Goal: Transaction & Acquisition: Purchase product/service

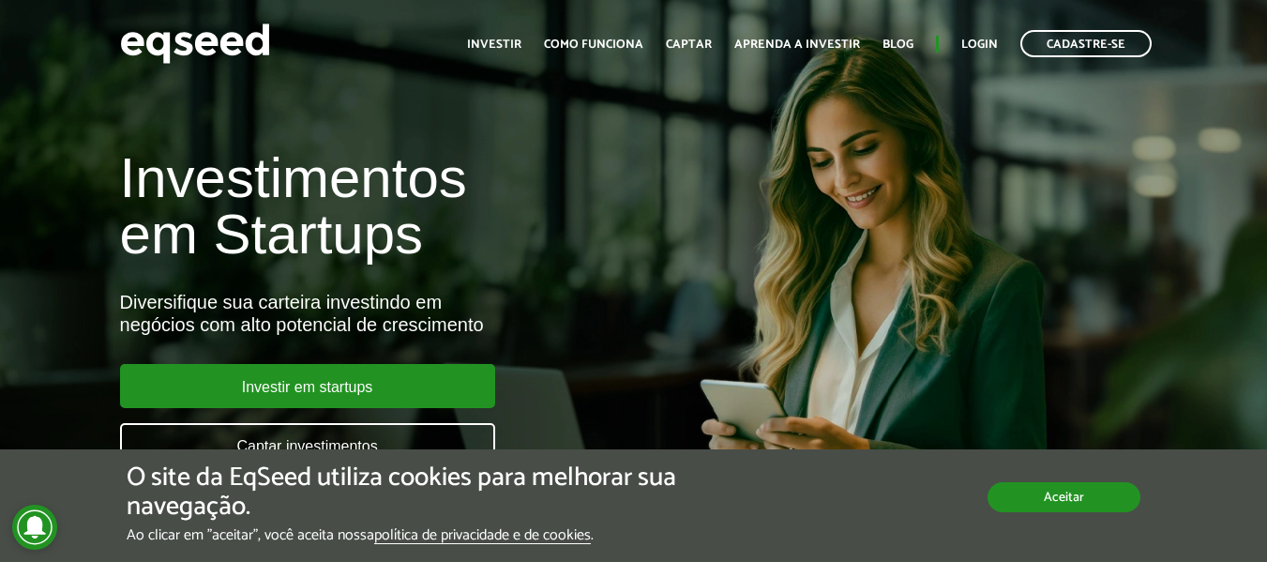
click at [1086, 502] on button "Aceitar" at bounding box center [1063, 497] width 153 height 30
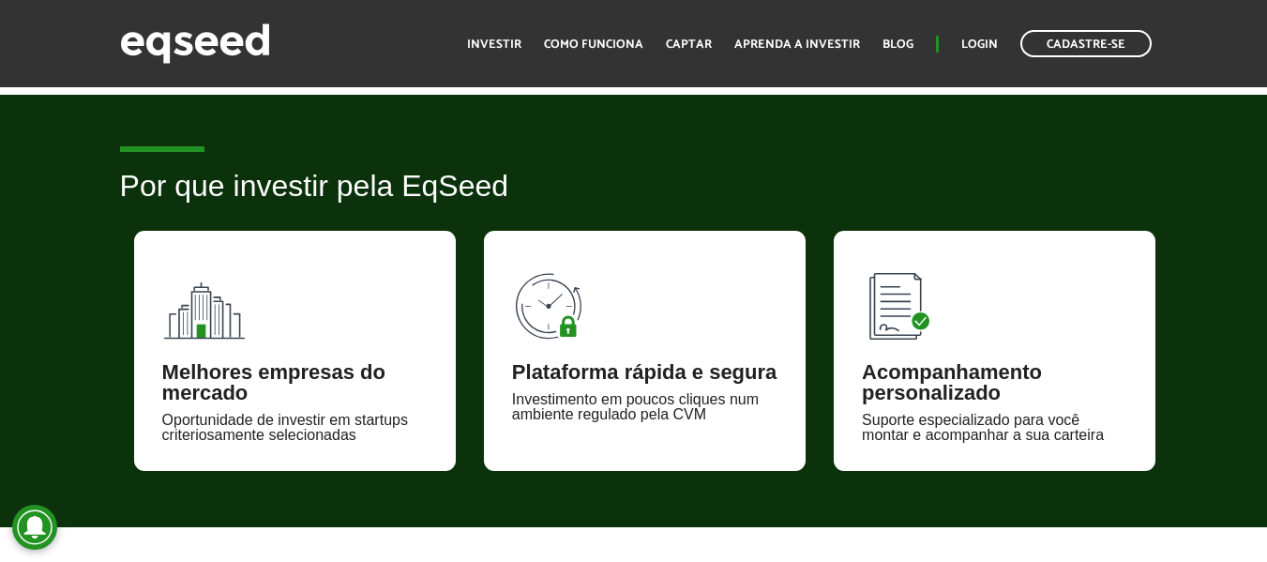
scroll to position [1125, 0]
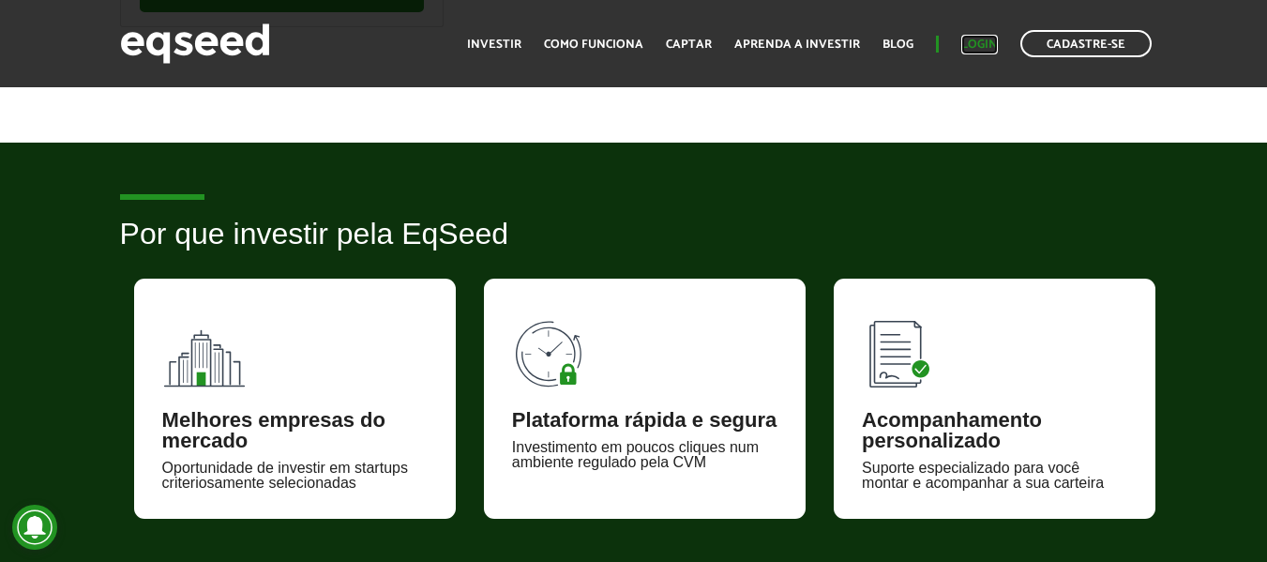
click at [980, 45] on link "Login" at bounding box center [979, 44] width 37 height 12
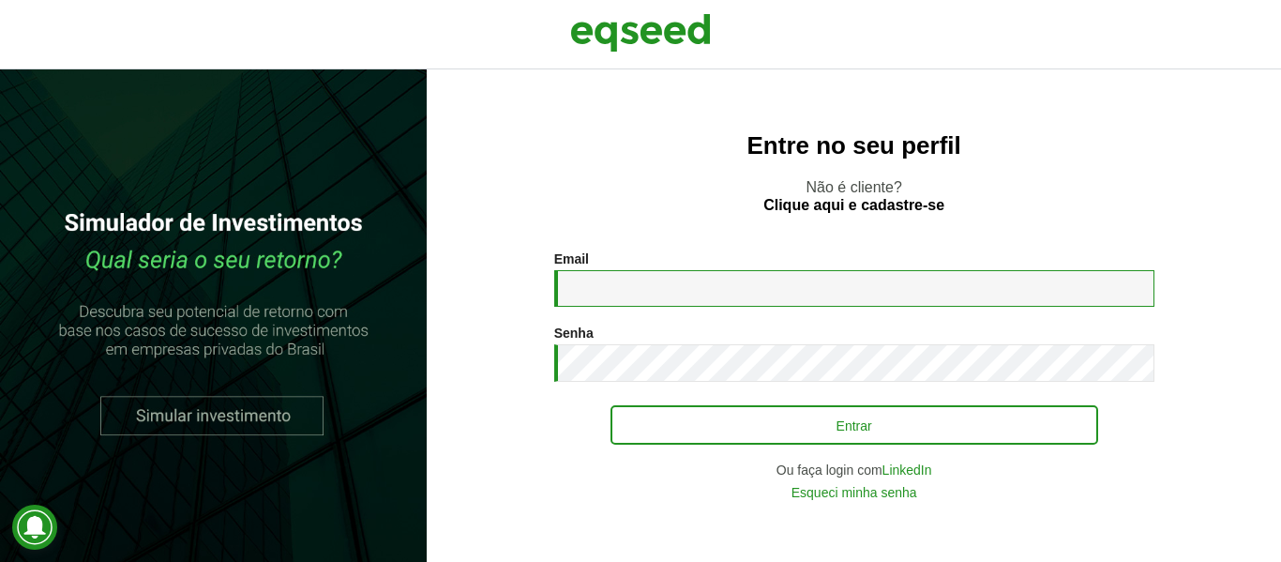
type input "**********"
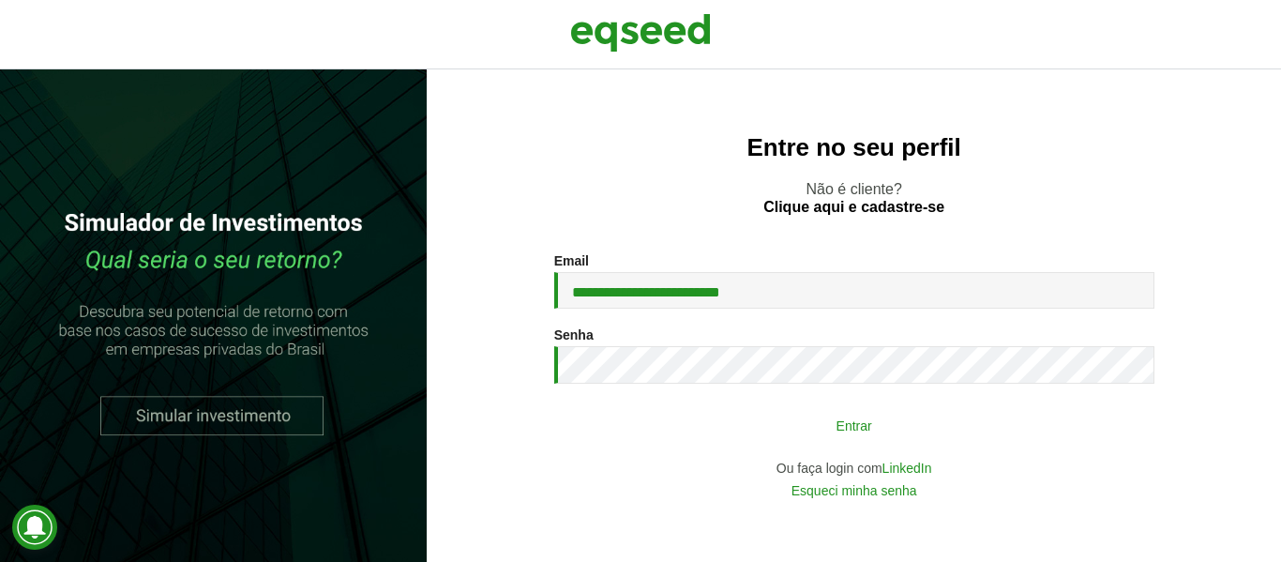
click at [852, 429] on button "Entrar" at bounding box center [853, 425] width 487 height 36
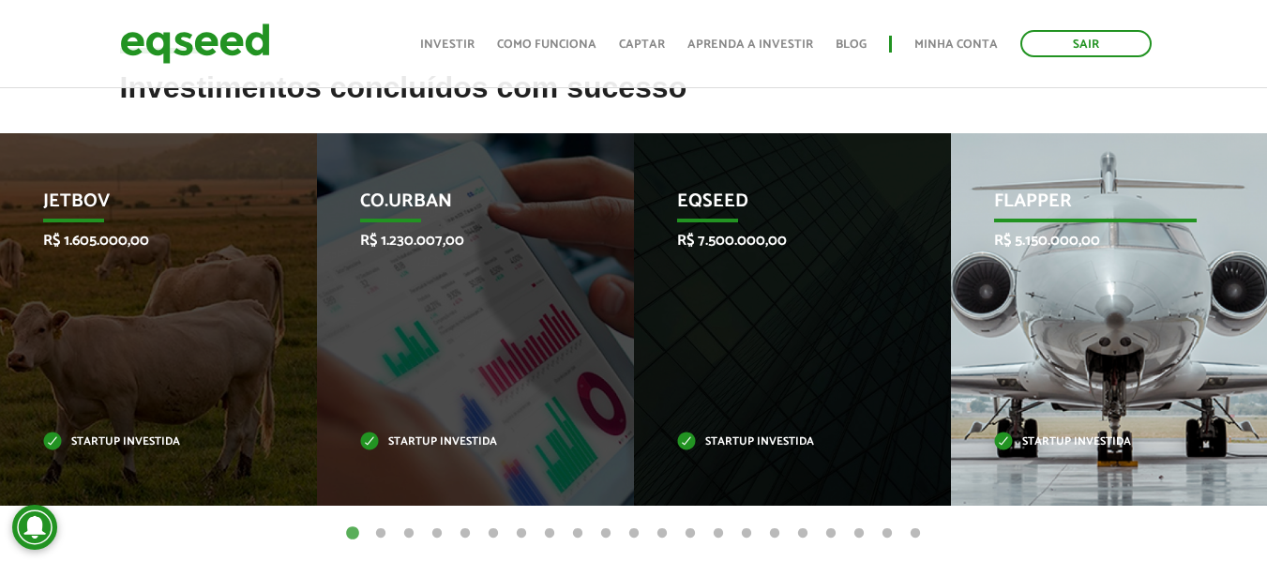
scroll to position [750, 0]
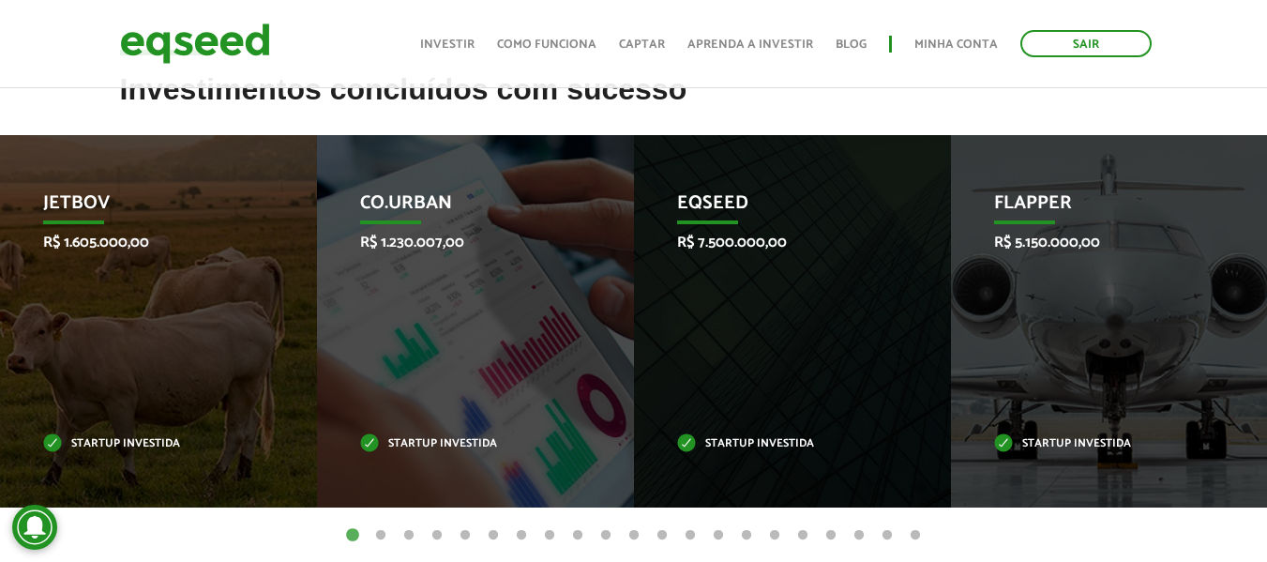
click at [380, 535] on button "2" at bounding box center [380, 535] width 19 height 19
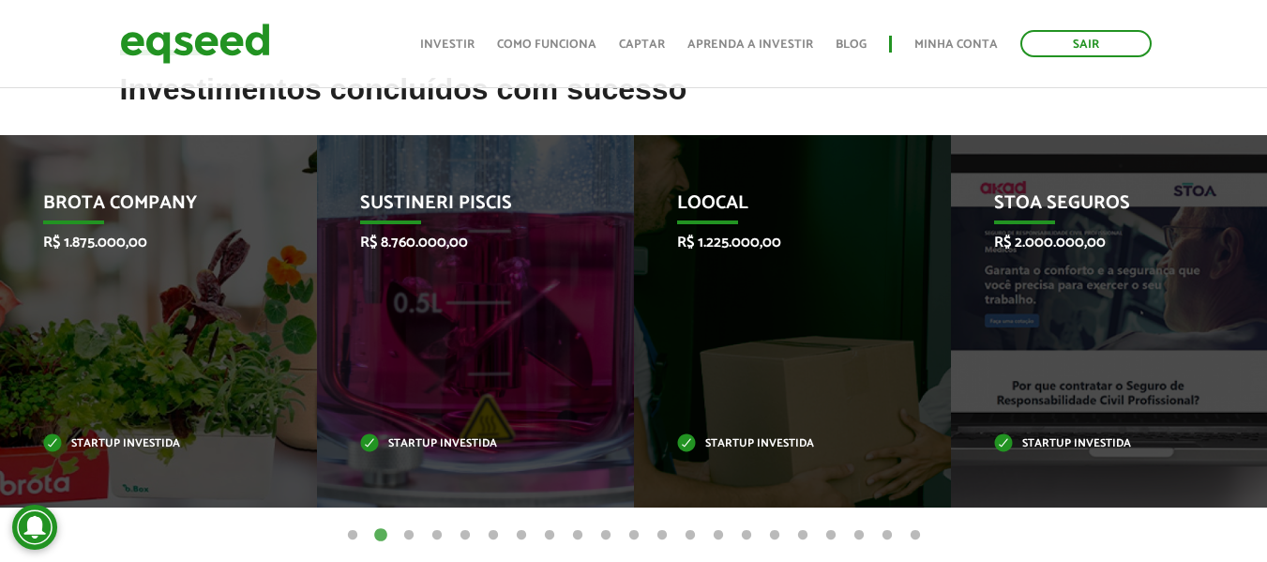
click at [411, 530] on button "3" at bounding box center [408, 535] width 19 height 19
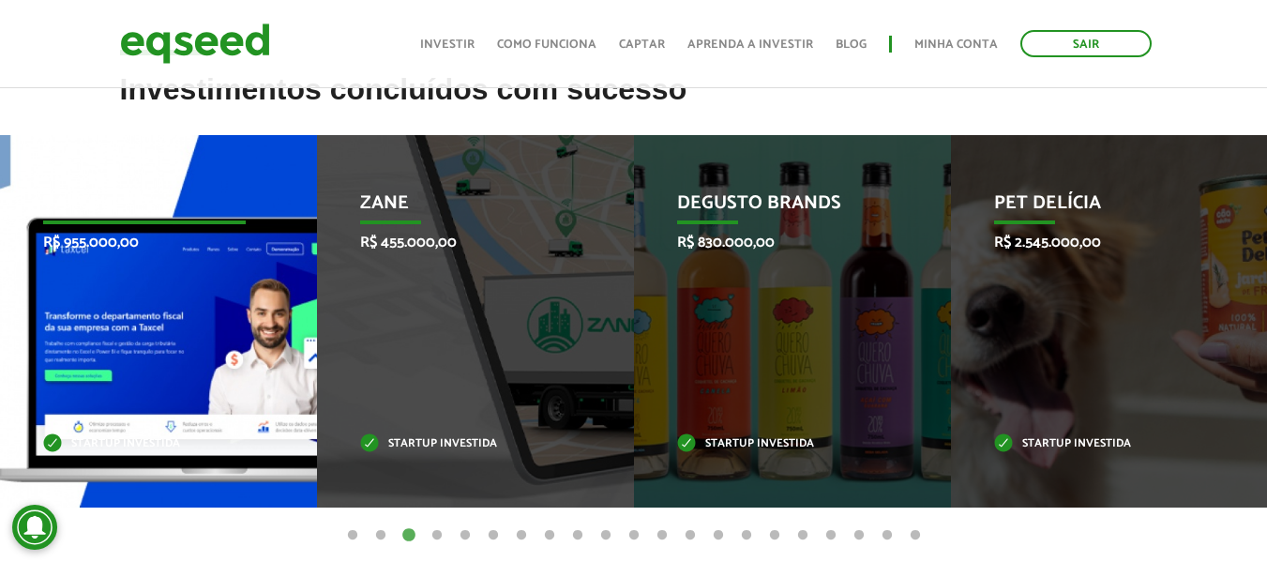
click at [185, 322] on div "Taxcel R$ 955.000,00 Startup investida" at bounding box center [144, 321] width 289 height 372
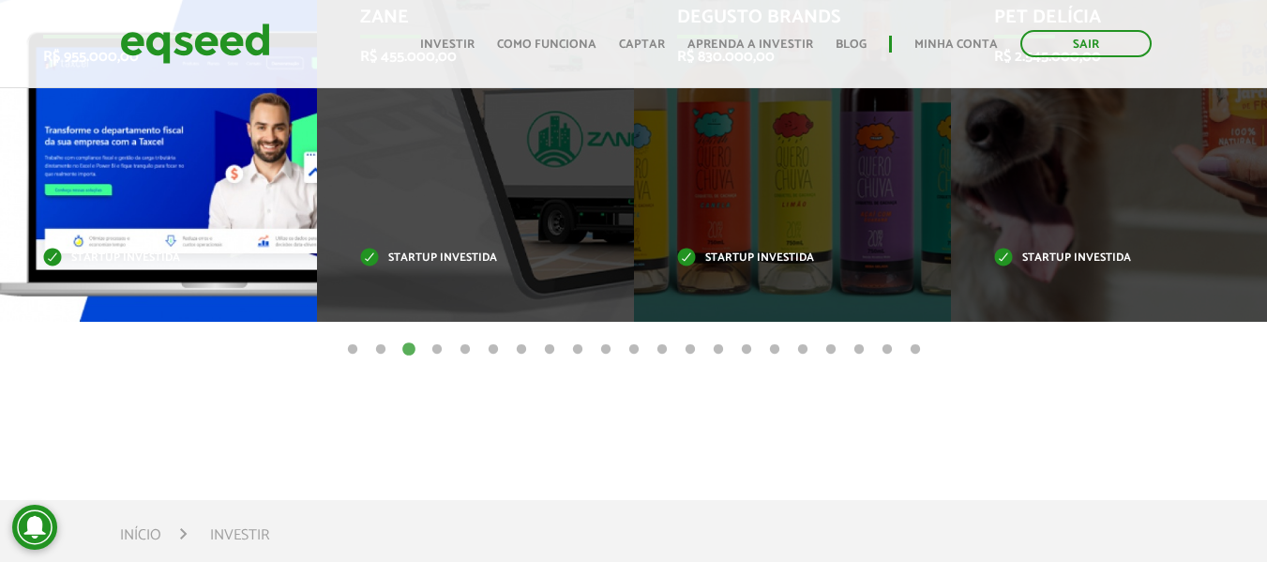
scroll to position [937, 0]
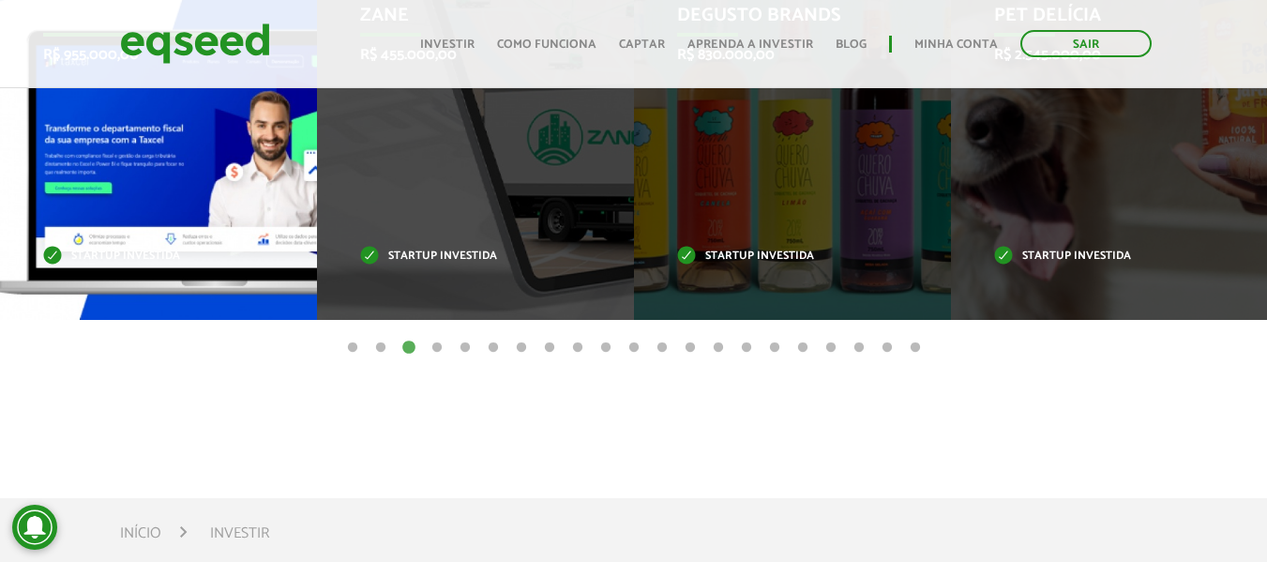
click at [127, 194] on div "Taxcel R$ 955.000,00 Startup investida" at bounding box center [144, 134] width 289 height 372
click at [130, 192] on div "Taxcel R$ 955.000,00 Startup investida" at bounding box center [144, 134] width 289 height 372
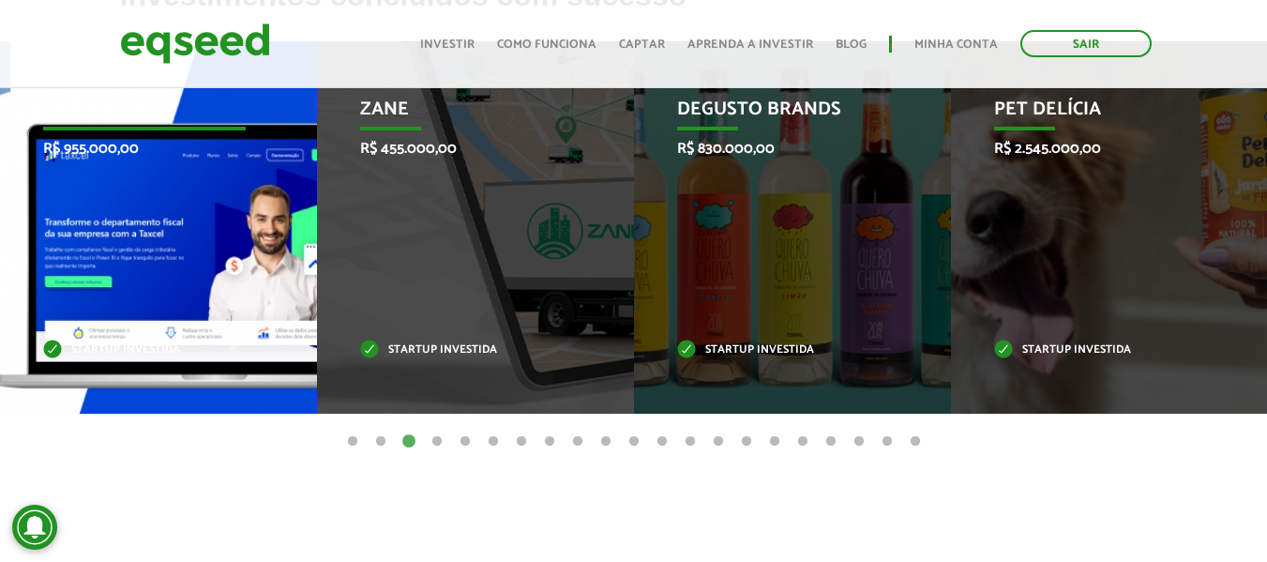
scroll to position [750, 0]
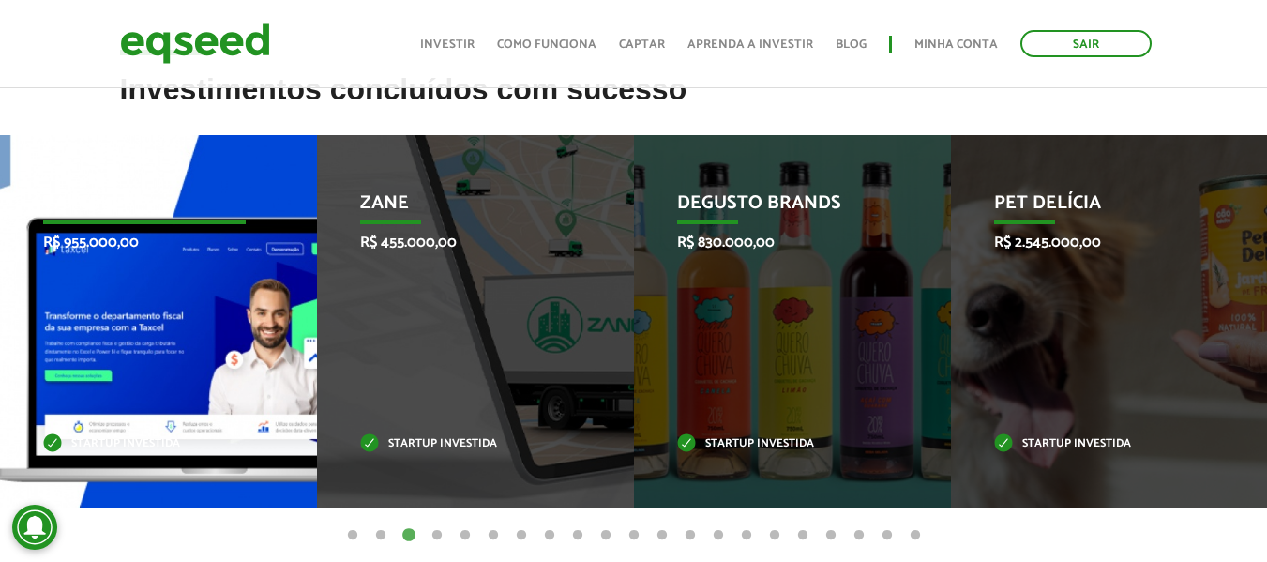
drag, startPoint x: 57, startPoint y: 441, endPoint x: 60, endPoint y: 428, distance: 12.5
click at [57, 440] on p "Startup investida" at bounding box center [144, 444] width 202 height 10
drag, startPoint x: 99, startPoint y: 341, endPoint x: 144, endPoint y: 330, distance: 46.4
click at [100, 341] on div "Taxcel R$ 955.000,00 Startup investida" at bounding box center [144, 321] width 289 height 372
click at [200, 277] on div "Taxcel R$ 955.000,00 Startup investida" at bounding box center [144, 321] width 289 height 372
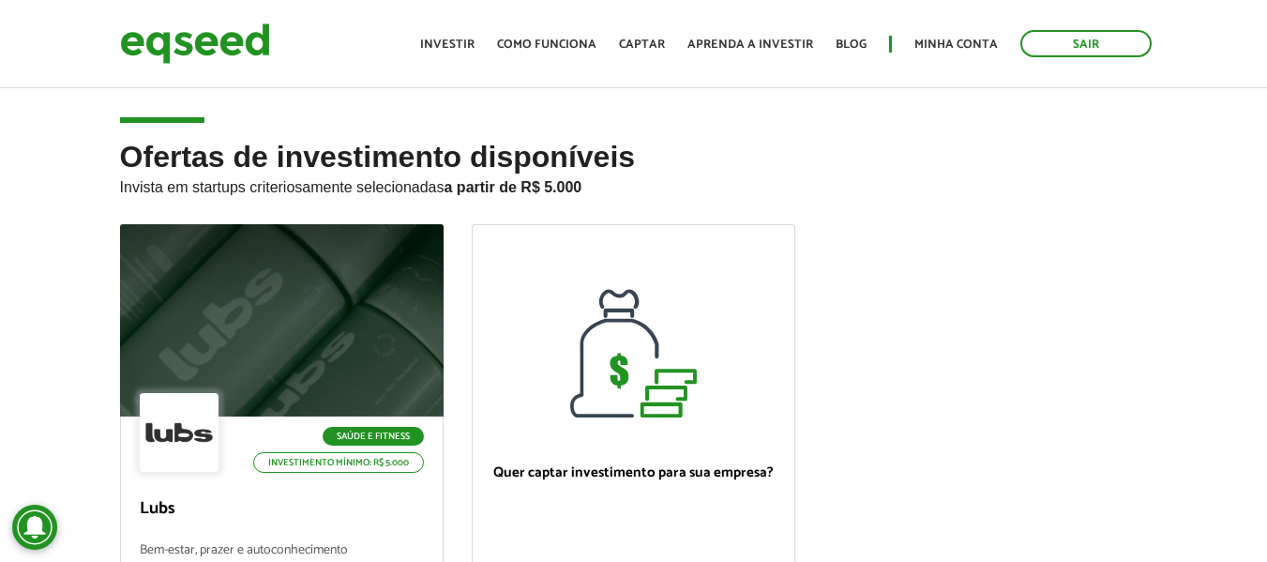
scroll to position [750, 0]
